Goal: Task Accomplishment & Management: Use online tool/utility

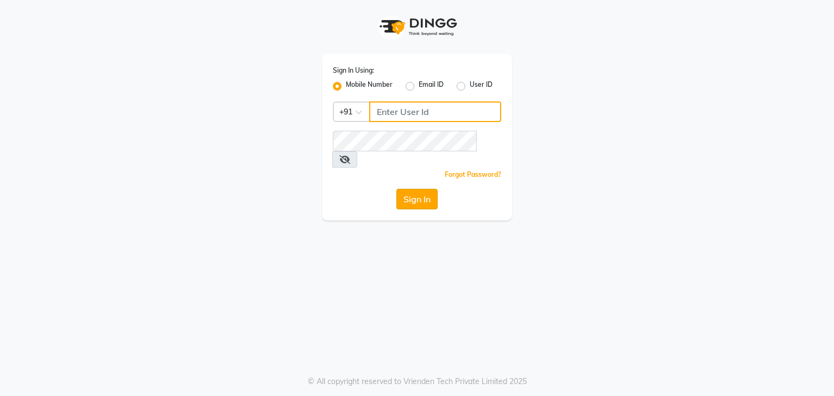
type input "9650165369"
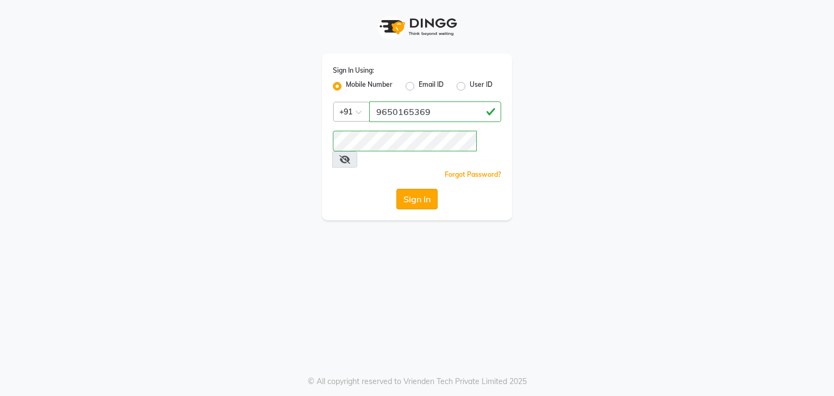
click at [431, 189] on button "Sign In" at bounding box center [416, 199] width 41 height 21
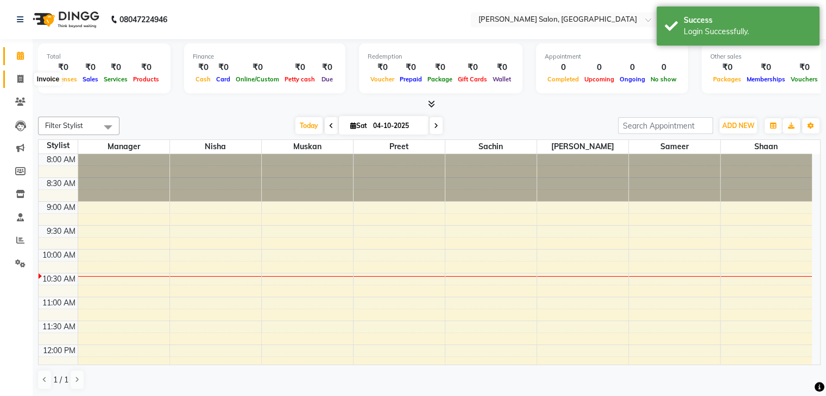
click at [18, 78] on icon at bounding box center [20, 79] width 6 height 8
select select "9063"
select select "service"
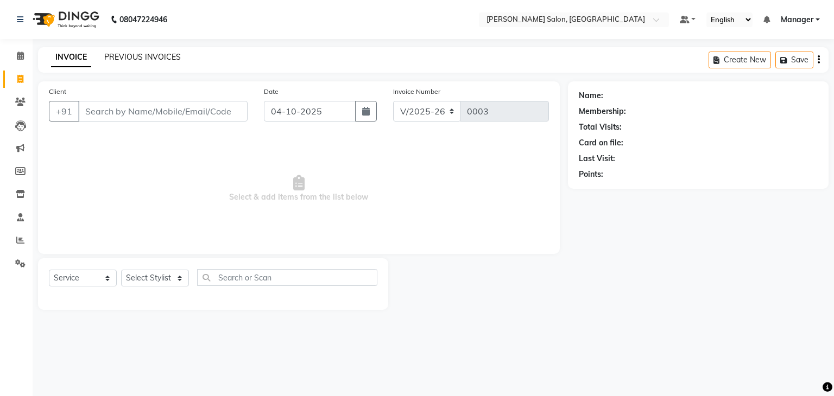
click at [139, 54] on link "PREVIOUS INVOICES" at bounding box center [142, 57] width 77 height 10
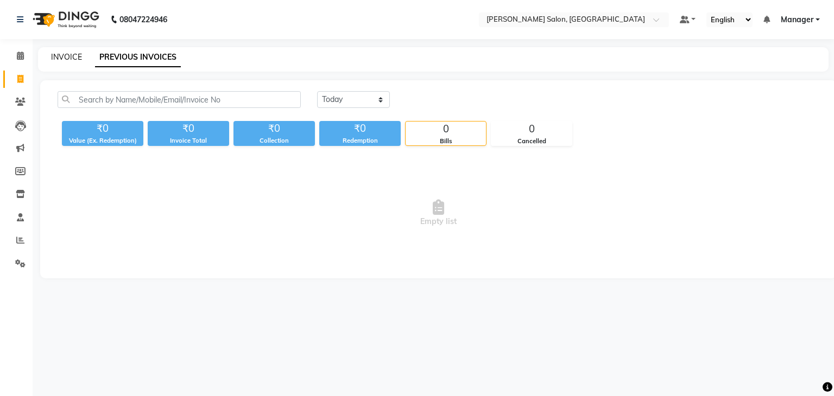
click at [52, 60] on link "INVOICE" at bounding box center [66, 57] width 31 height 10
select select "9063"
select select "service"
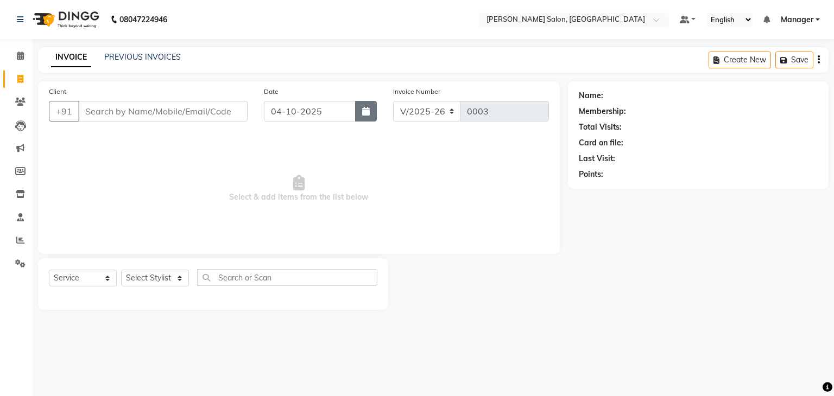
click at [370, 109] on button "button" at bounding box center [366, 111] width 22 height 21
select select "10"
select select "2025"
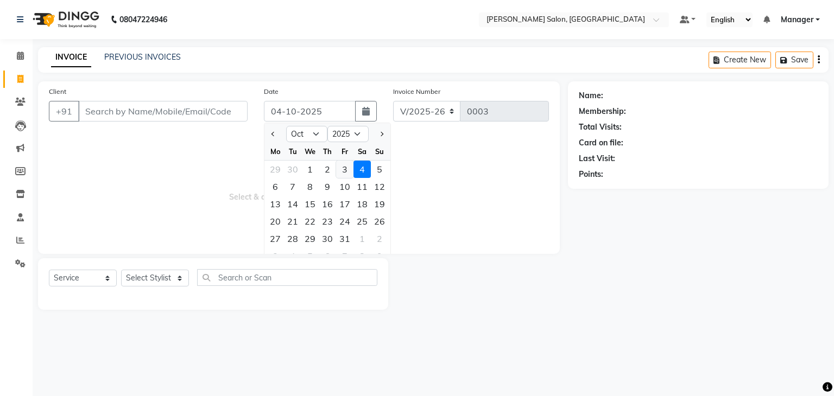
click at [342, 168] on div "3" at bounding box center [344, 169] width 17 height 17
type input "03-10-2025"
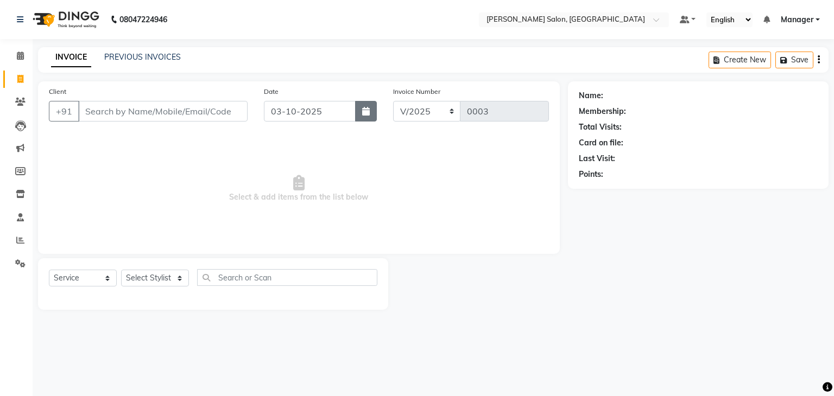
click at [367, 112] on icon "button" at bounding box center [366, 111] width 8 height 9
select select "10"
select select "2025"
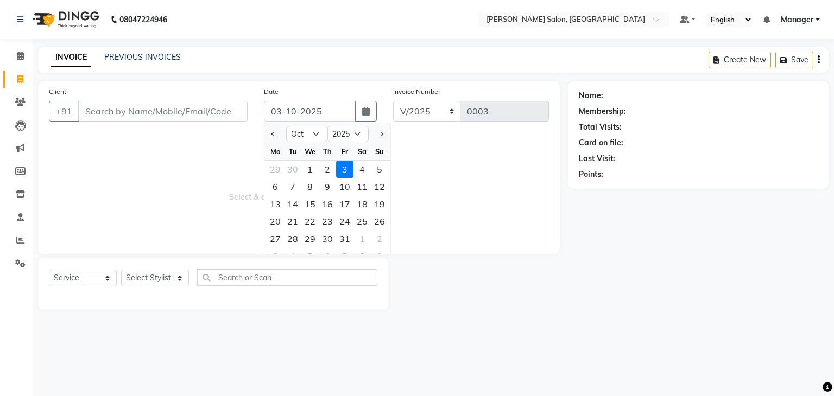
click at [729, 213] on div "Name: Membership: Total Visits: Card on file: Last Visit: Points:" at bounding box center [702, 195] width 269 height 228
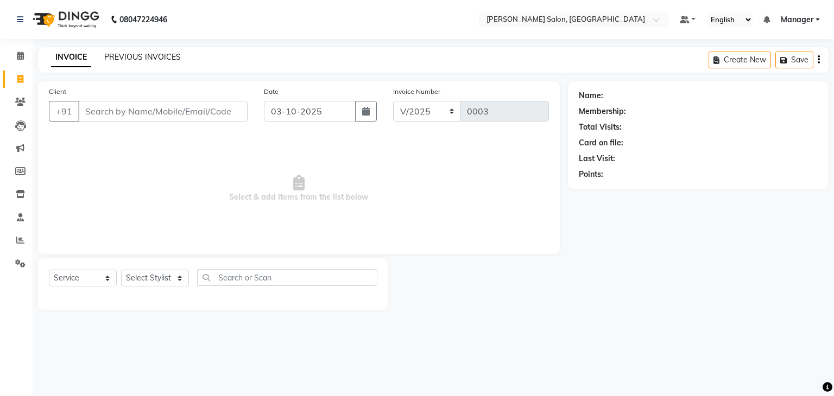
click at [142, 57] on link "PREVIOUS INVOICES" at bounding box center [142, 57] width 77 height 10
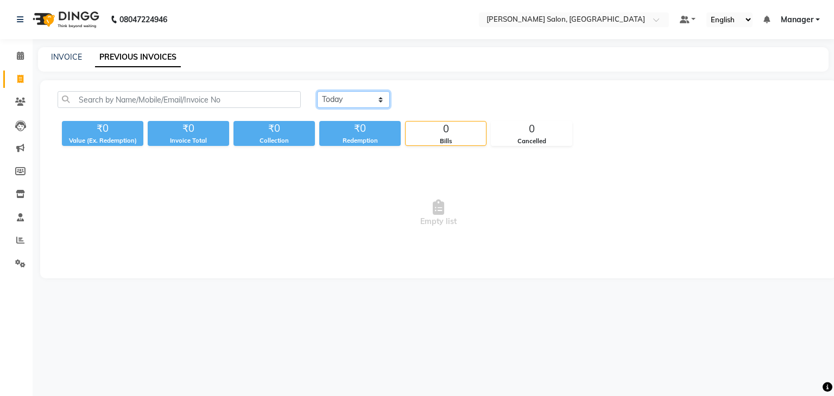
click at [382, 100] on select "[DATE] [DATE] Custom Range" at bounding box center [353, 99] width 73 height 17
select select "yesterday"
click at [317, 91] on select "[DATE] [DATE] Custom Range" at bounding box center [353, 99] width 73 height 17
